Goal: Register for event/course

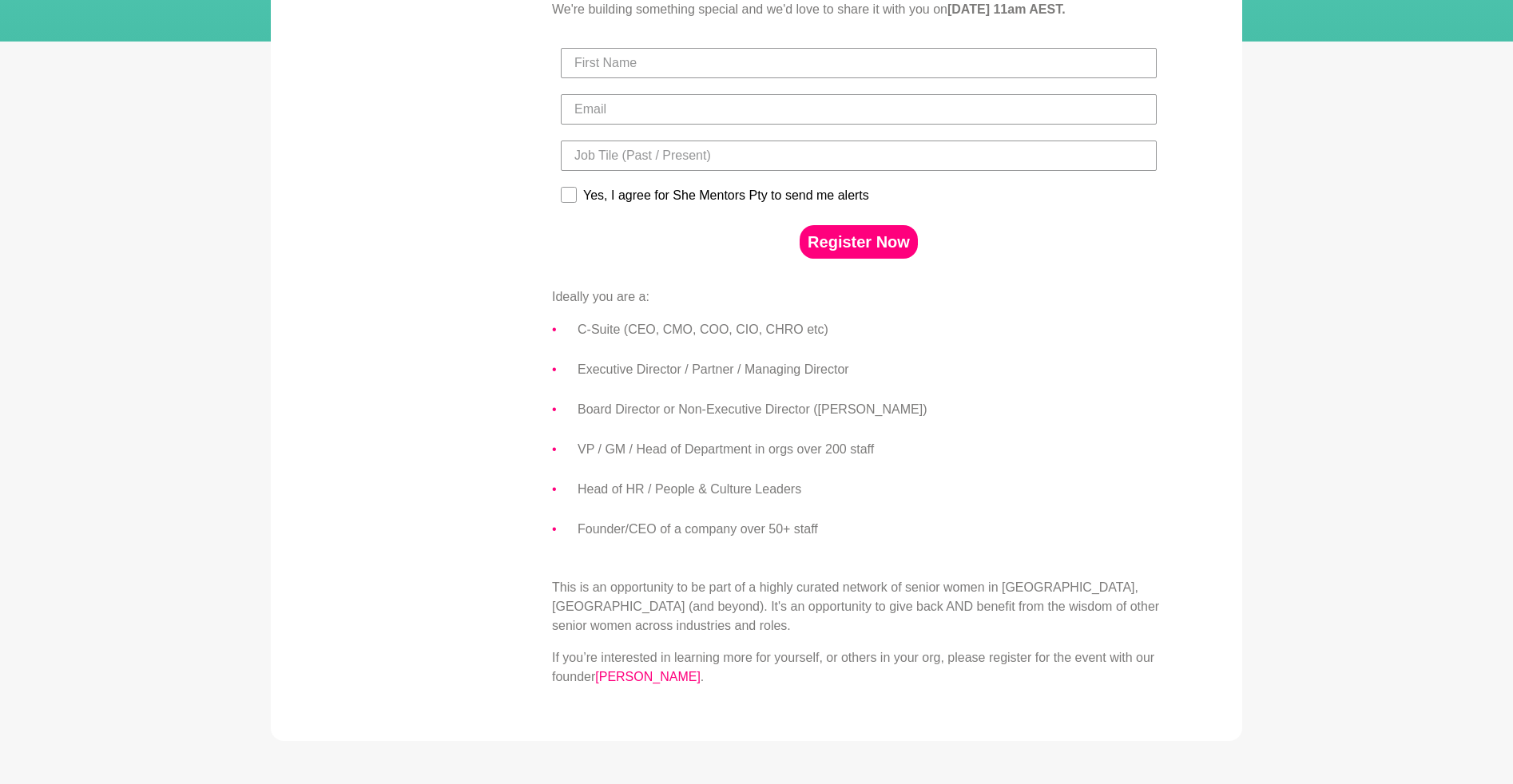
scroll to position [596, 0]
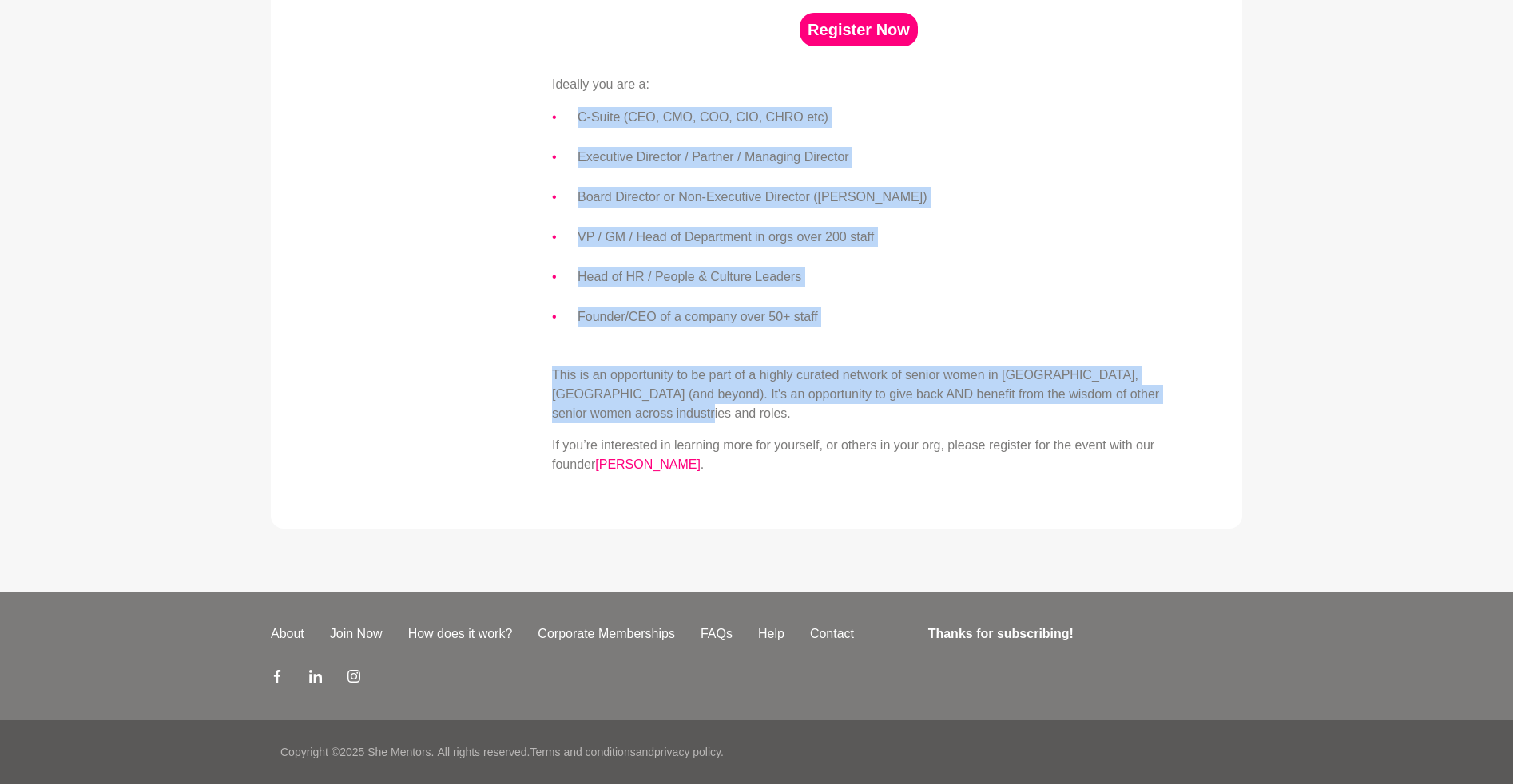
drag, startPoint x: 580, startPoint y: 115, endPoint x: 832, endPoint y: 415, distance: 391.8
click at [832, 415] on div "If you work in a C-suite, Executive or Board Director role, then you've worked …" at bounding box center [859, 90] width 613 height 770
copy div "C-Suite (CEO, CMO, COO, CIO, CHRO etc) Executive Director / Partner / Managing …"
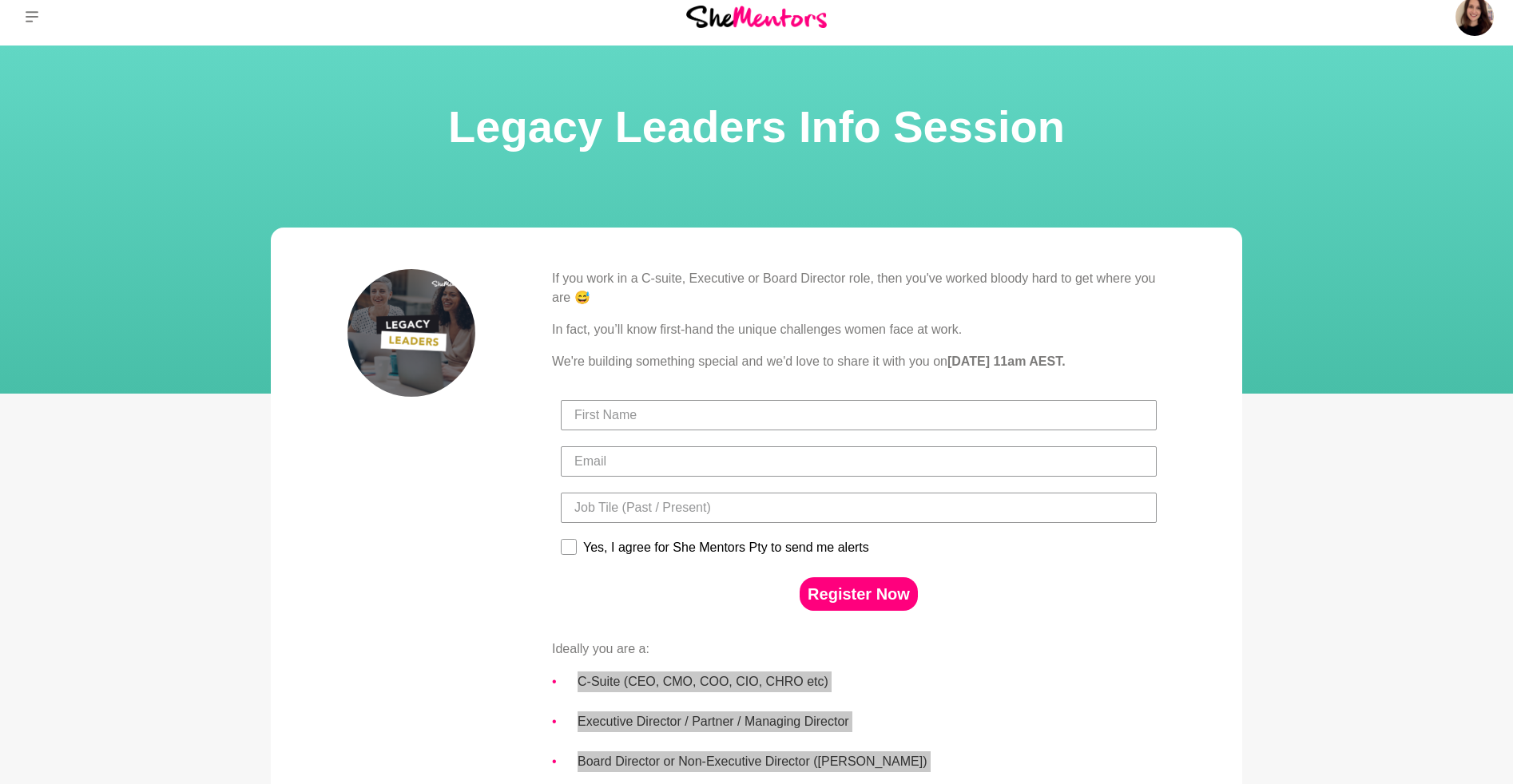
scroll to position [0, 0]
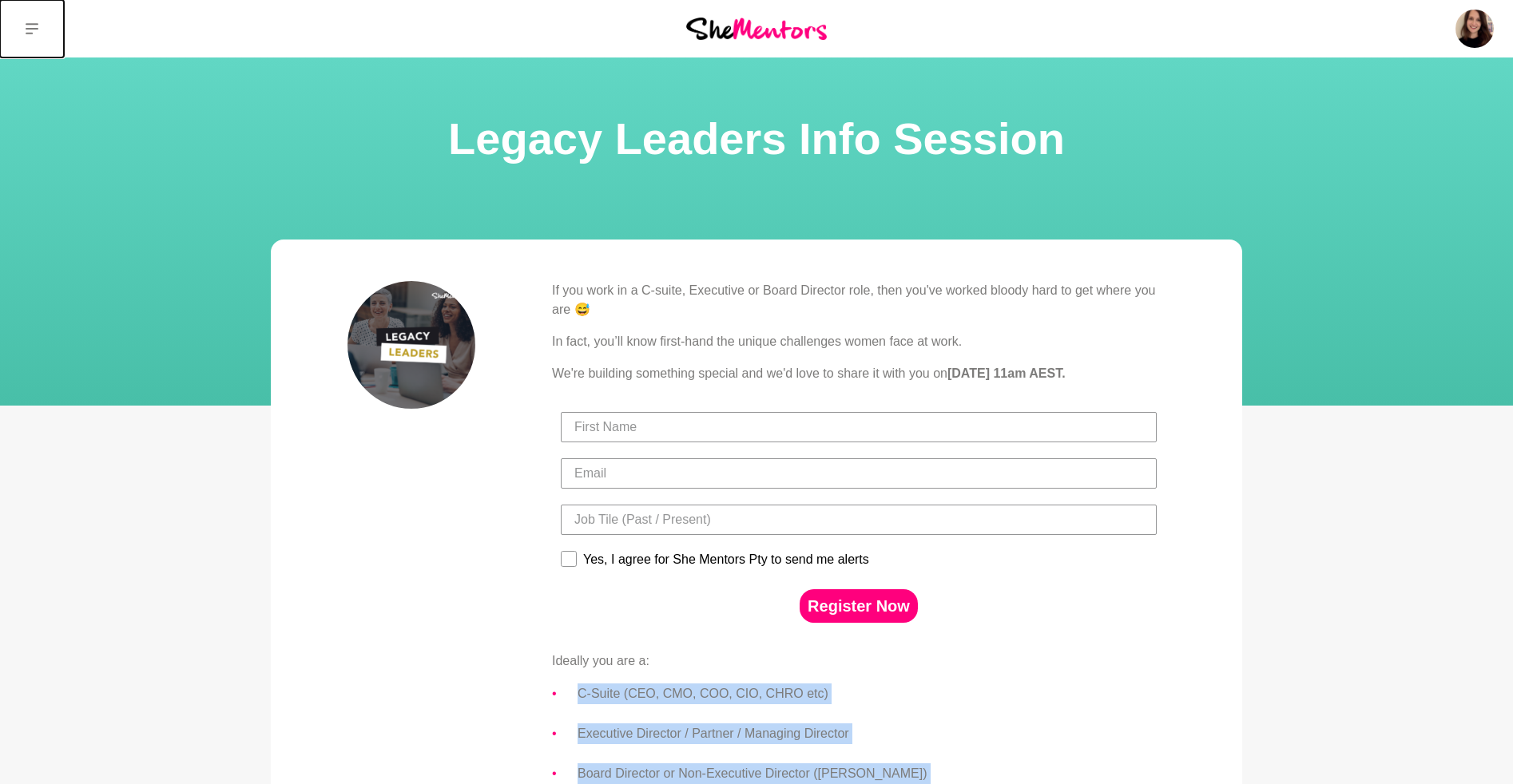
click at [26, 40] on button at bounding box center [32, 28] width 64 height 58
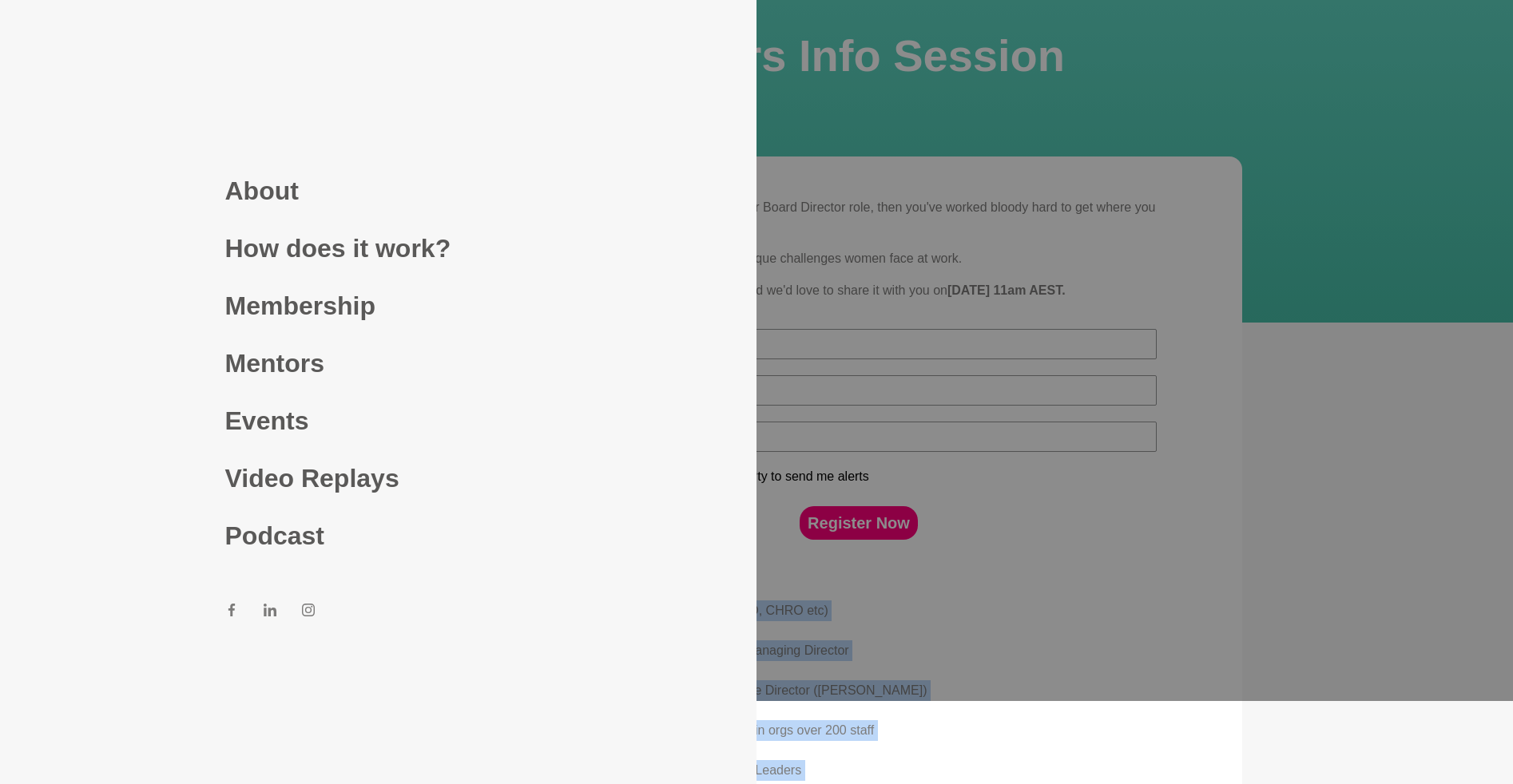
scroll to position [93, 0]
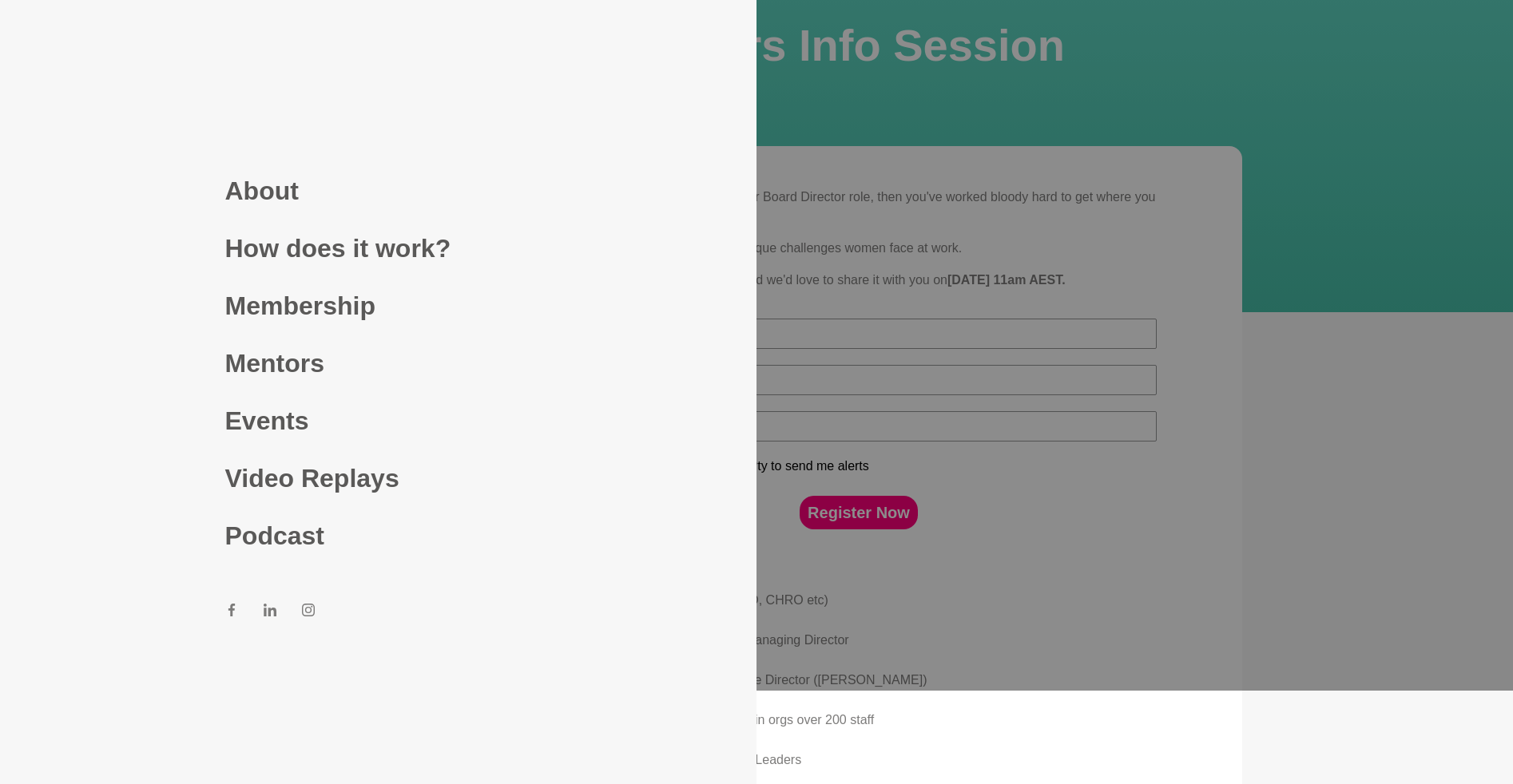
click at [1300, 398] on div at bounding box center [756, 299] width 1513 height 784
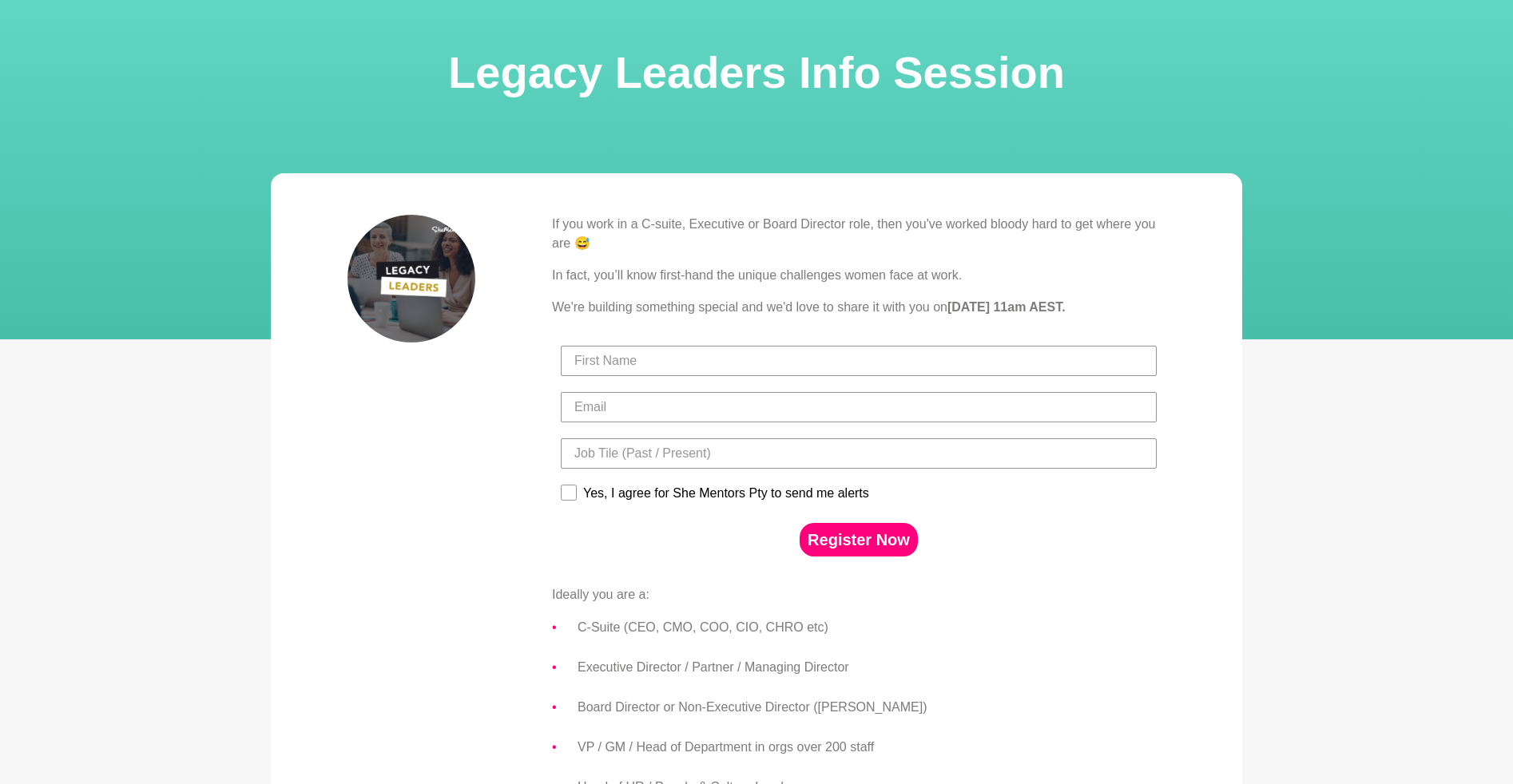
scroll to position [0, 0]
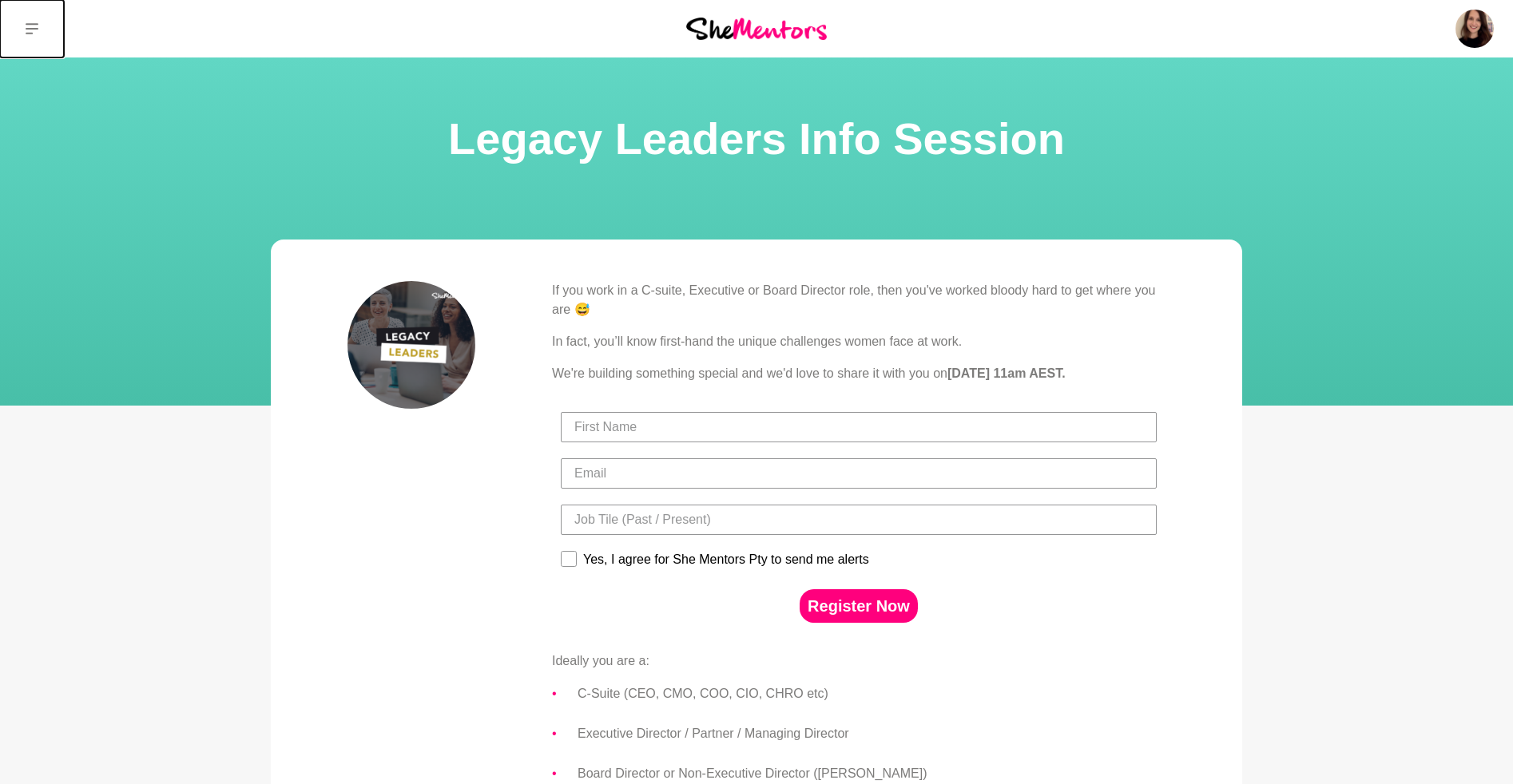
click at [31, 28] on icon at bounding box center [32, 28] width 13 height 11
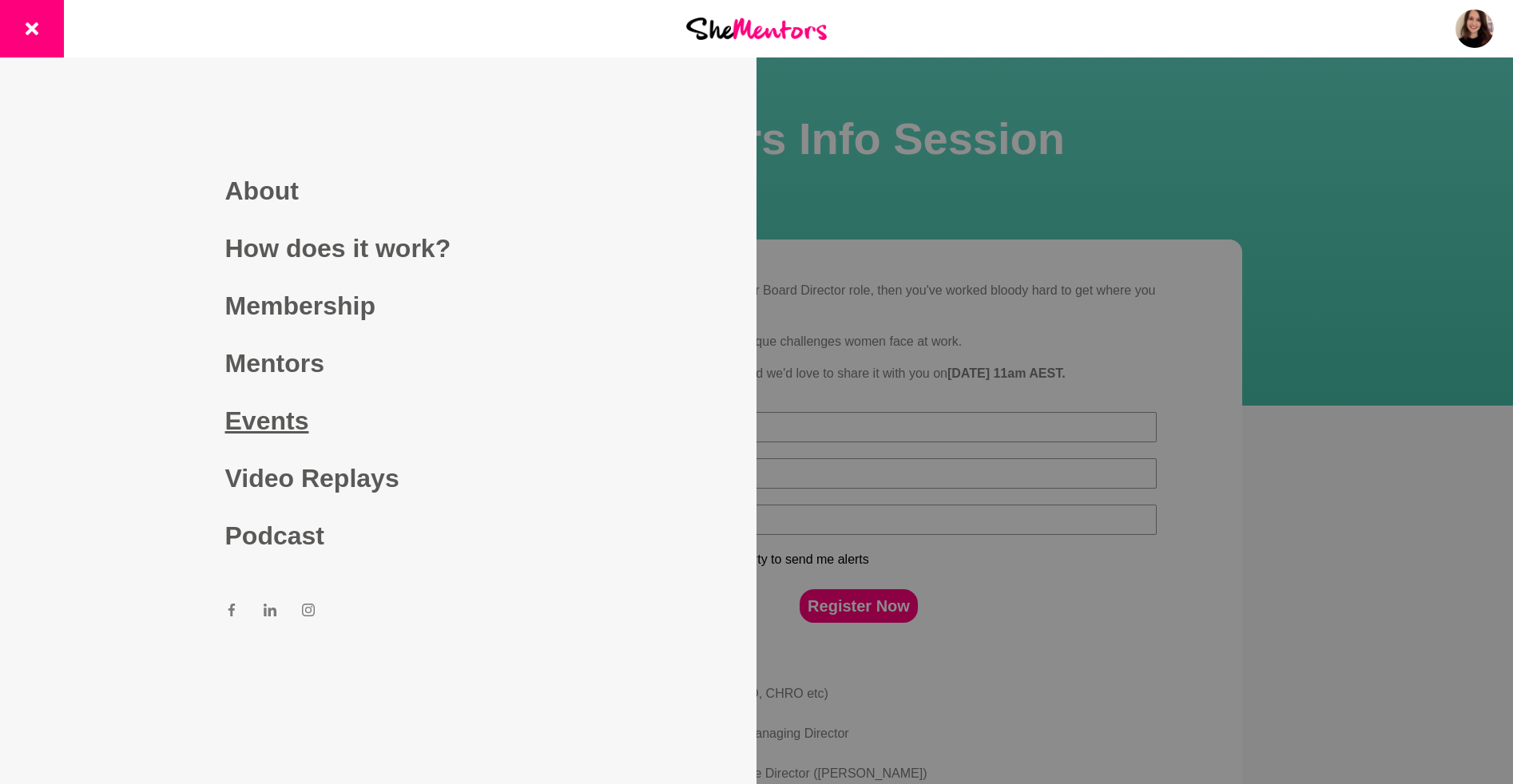
click at [248, 413] on link "Events" at bounding box center [378, 420] width 307 height 58
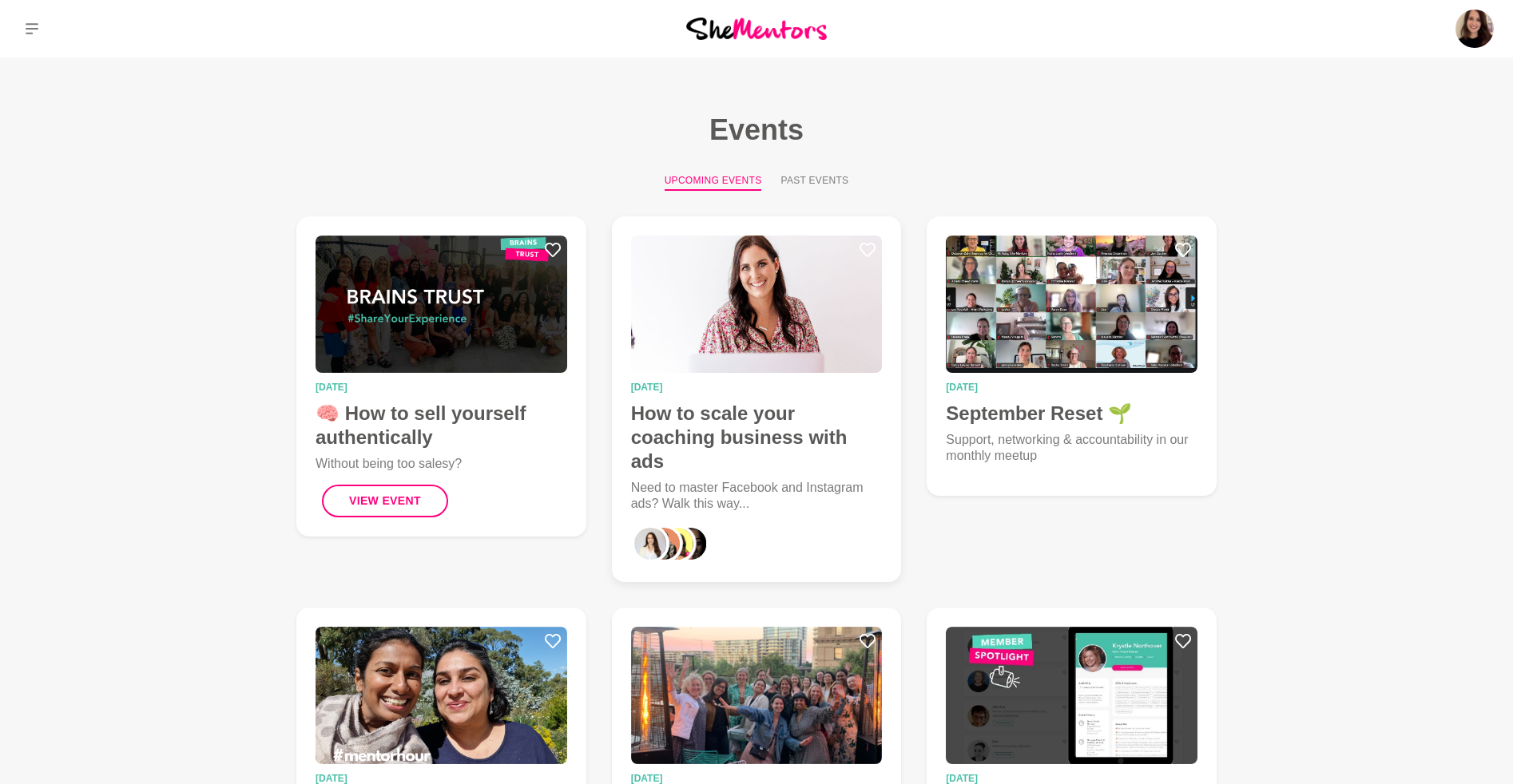
click at [717, 281] on img at bounding box center [756, 303] width 252 height 137
